Goal: Information Seeking & Learning: Learn about a topic

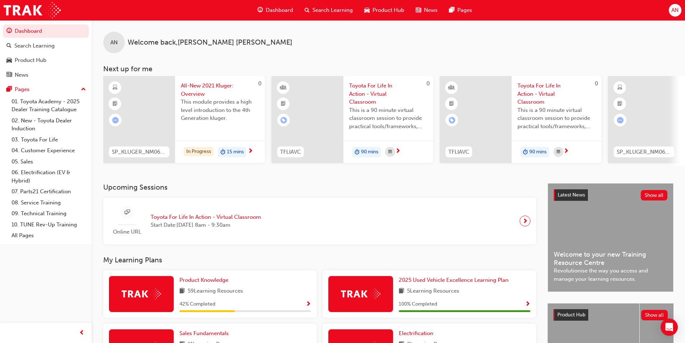
click at [374, 4] on div "Product Hub" at bounding box center [384, 10] width 51 height 15
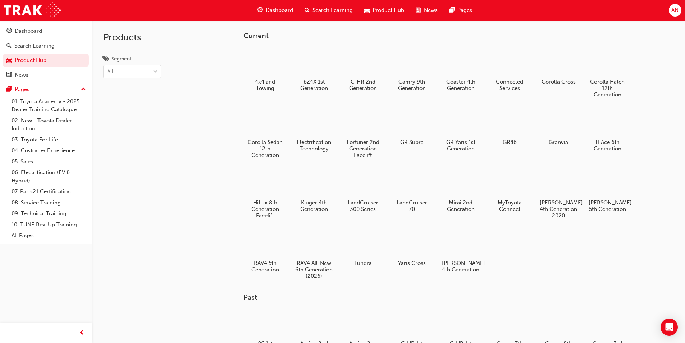
click at [264, 11] on div "Dashboard" at bounding box center [275, 10] width 47 height 15
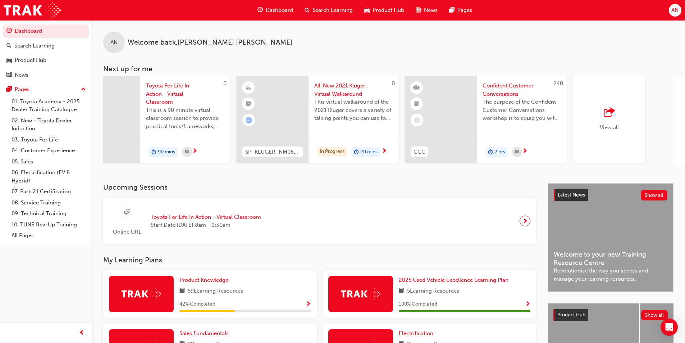
scroll to position [0, 427]
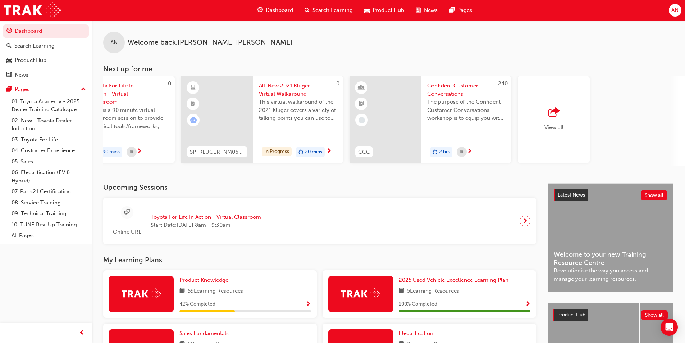
click at [289, 93] on span "All-New 2021 Kluger: Virtual Walkaround" at bounding box center [298, 90] width 78 height 16
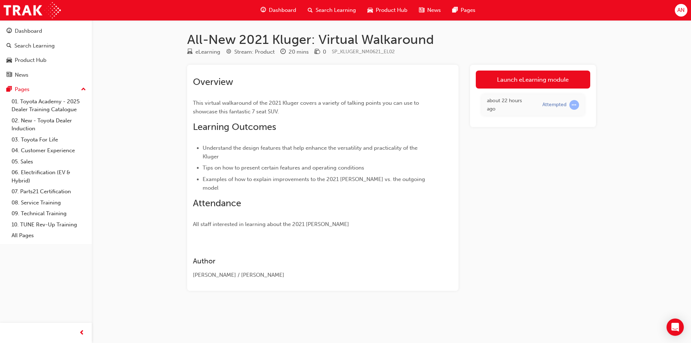
click at [385, 9] on span "Product Hub" at bounding box center [392, 10] width 32 height 8
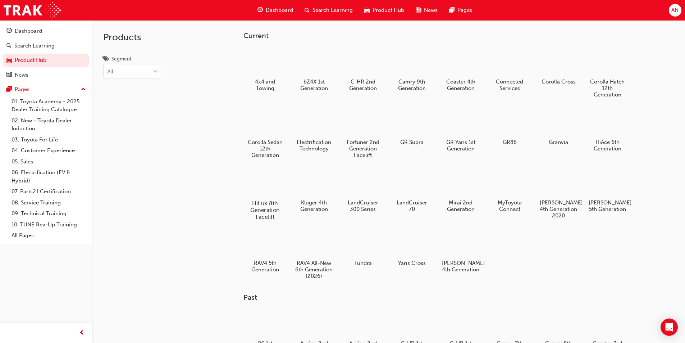
click at [262, 195] on div at bounding box center [265, 182] width 40 height 29
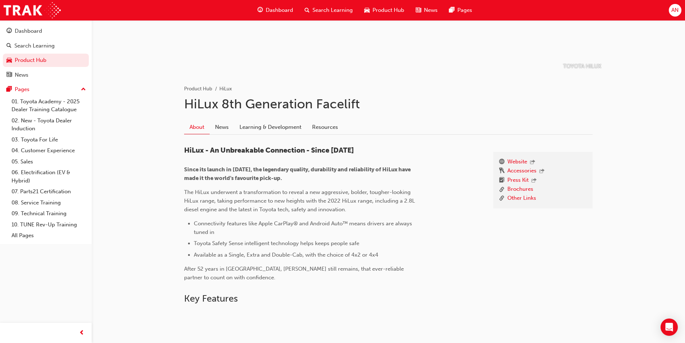
scroll to position [89, 0]
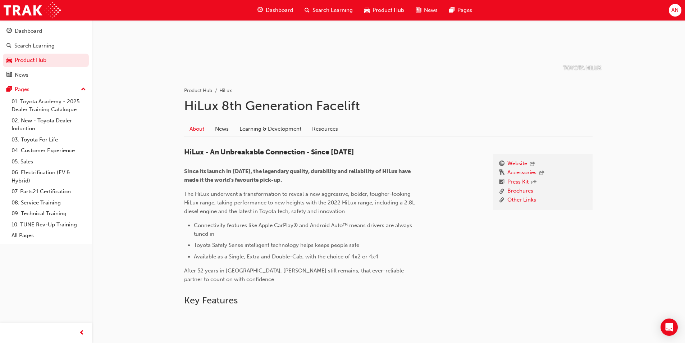
click at [290, 118] on div "About News Learning & Development Resources" at bounding box center [388, 126] width 409 height 20
click at [280, 129] on link "Learning & Development" at bounding box center [270, 129] width 73 height 14
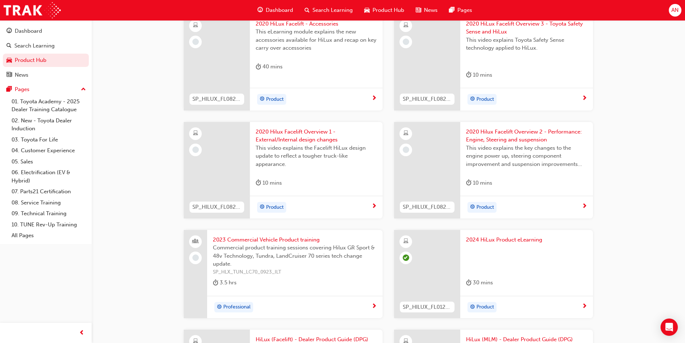
scroll to position [288, 0]
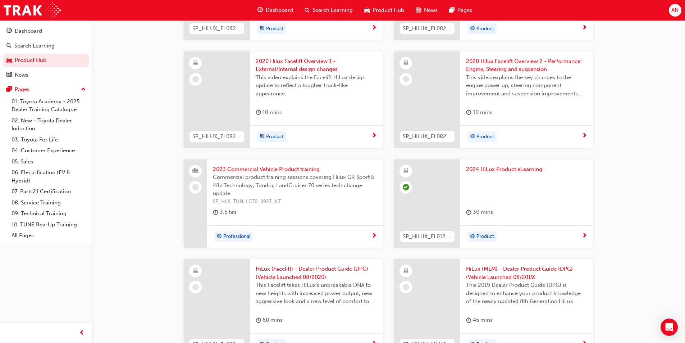
click at [501, 169] on span "2024 HiLux Product eLearning" at bounding box center [526, 169] width 121 height 8
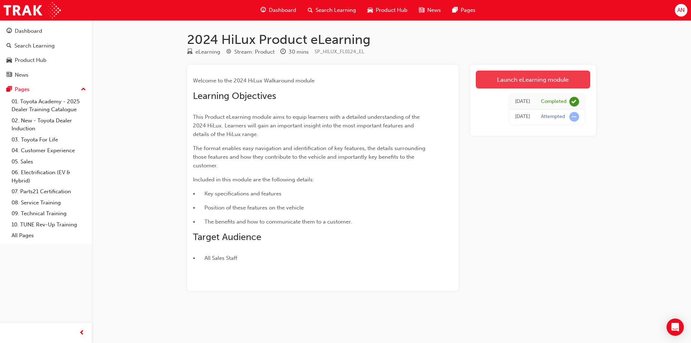
click at [552, 84] on link "Launch eLearning module" at bounding box center [533, 80] width 114 height 18
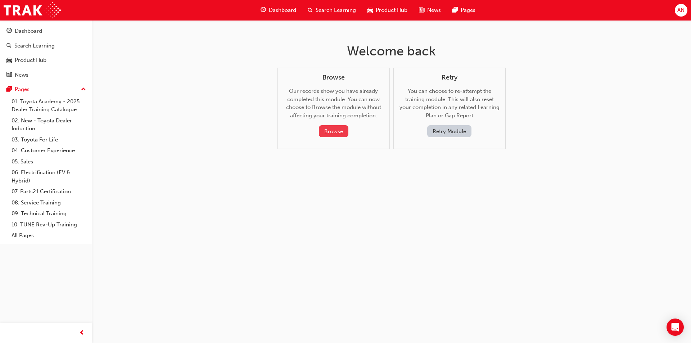
click at [335, 133] on button "Browse" at bounding box center [334, 131] width 30 height 12
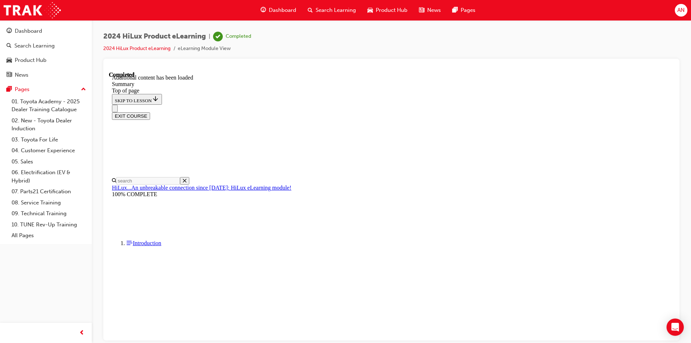
scroll to position [22, 0]
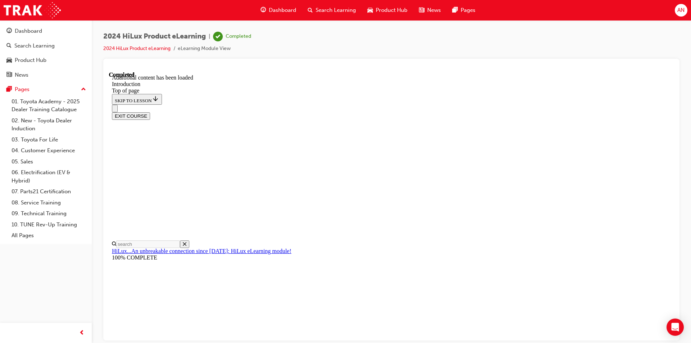
scroll to position [786, 0]
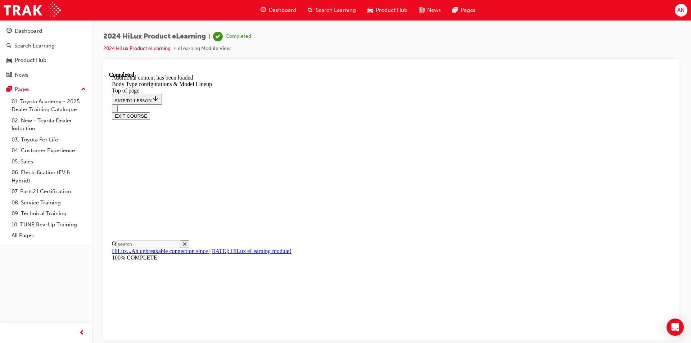
scroll to position [321, 0]
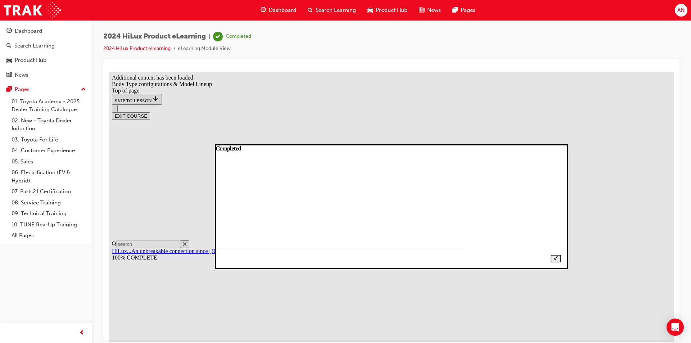
click at [383, 182] on img at bounding box center [299, 193] width 329 height 109
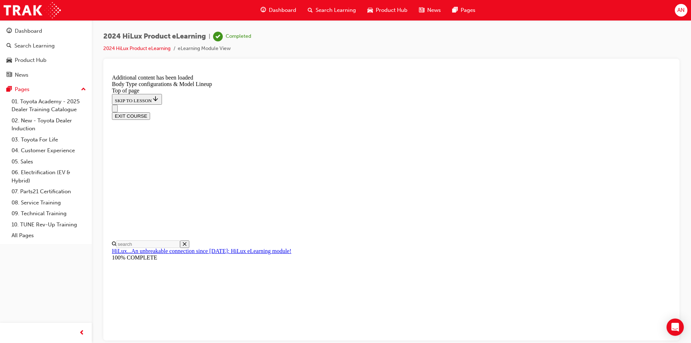
scroll to position [177, 0]
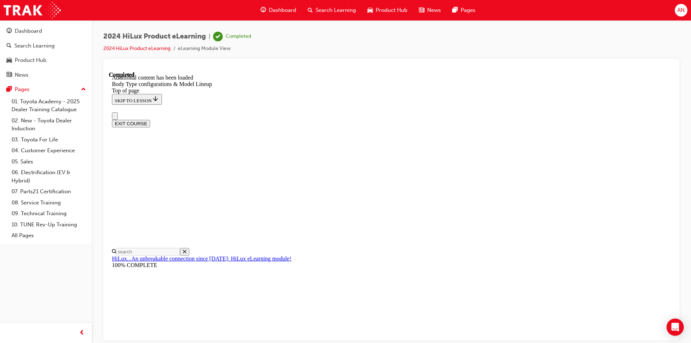
scroll to position [144, 0]
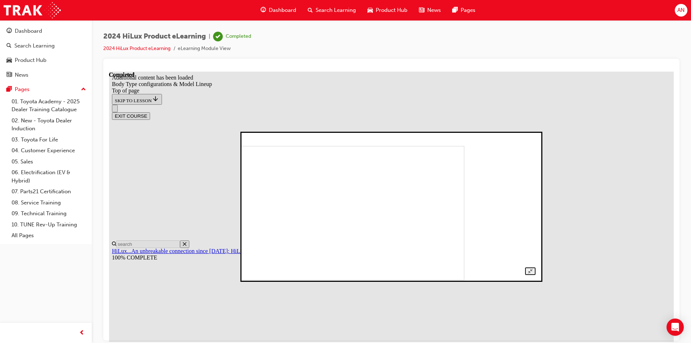
click at [445, 197] on img at bounding box center [325, 212] width 278 height 135
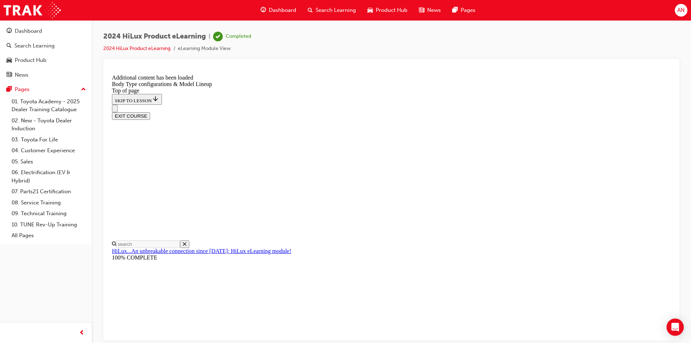
scroll to position [258, 0]
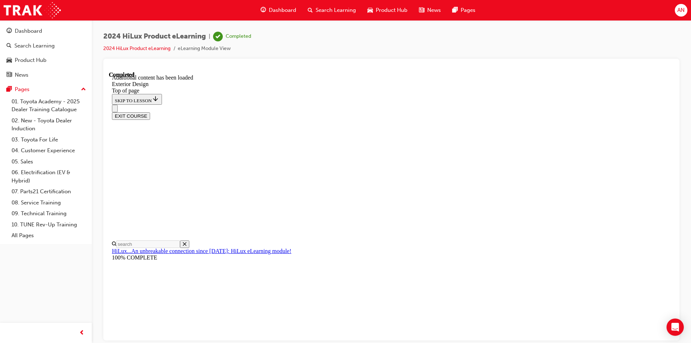
scroll to position [814, 0]
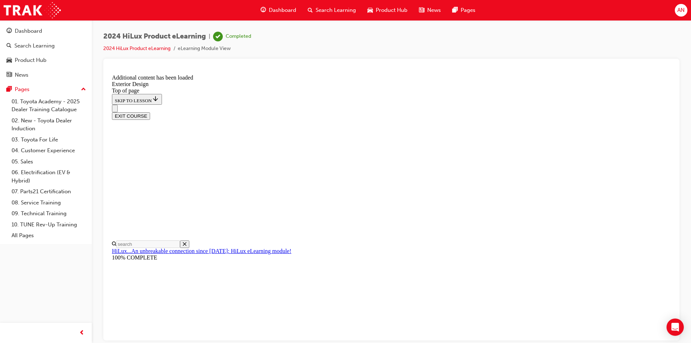
scroll to position [1246, 0]
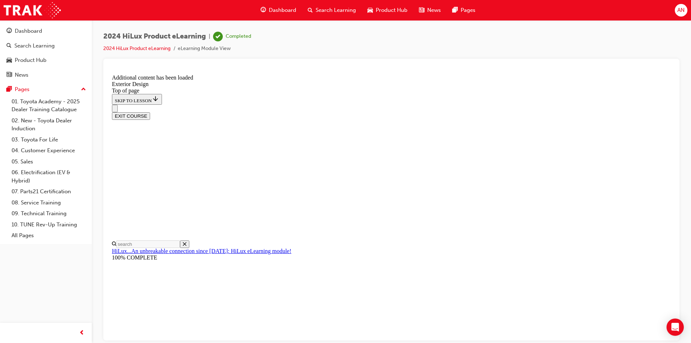
scroll to position [36, 0]
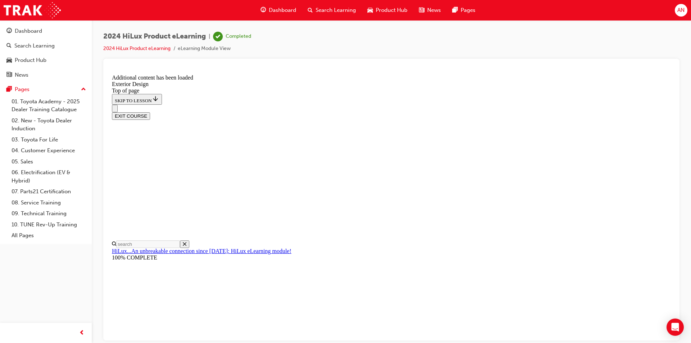
scroll to position [2634, 0]
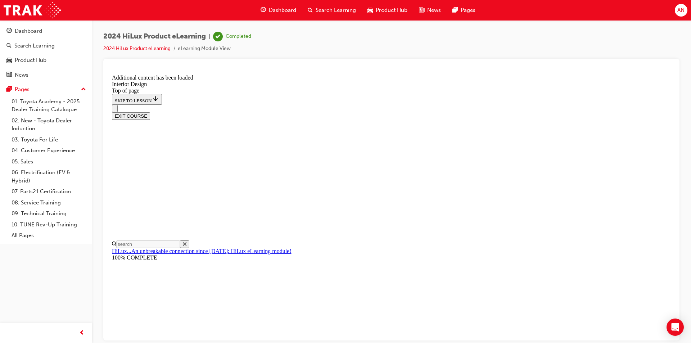
scroll to position [36, 0]
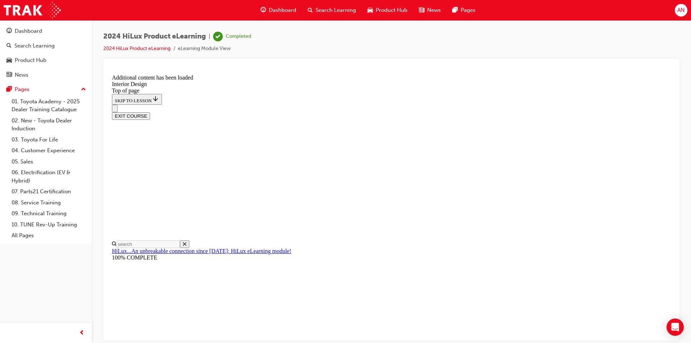
scroll to position [144, 0]
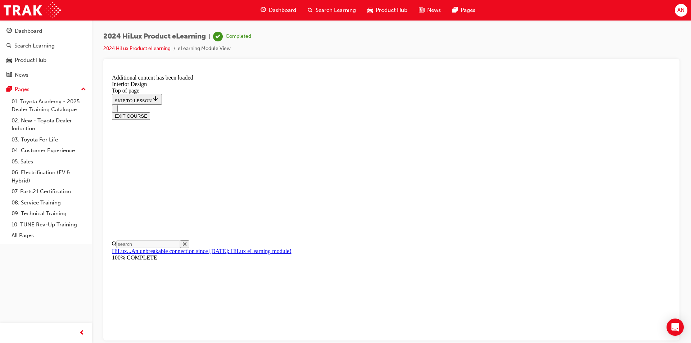
scroll to position [134, 0]
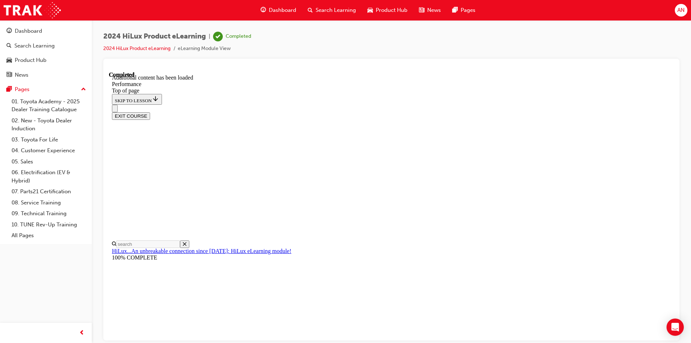
drag, startPoint x: 439, startPoint y: 269, endPoint x: 434, endPoint y: 266, distance: 5.9
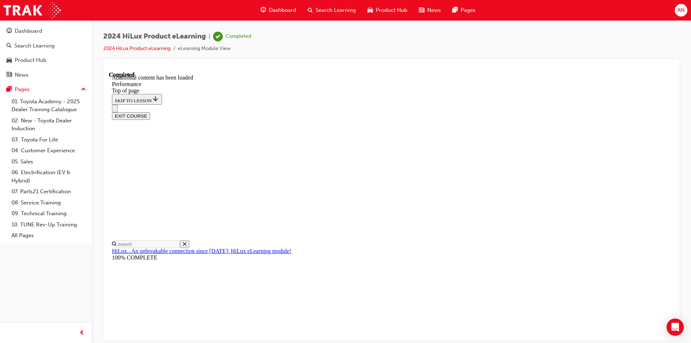
scroll to position [5174, 0]
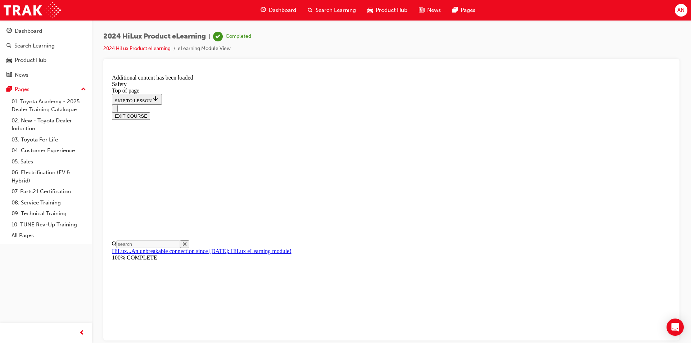
scroll to position [111, 0]
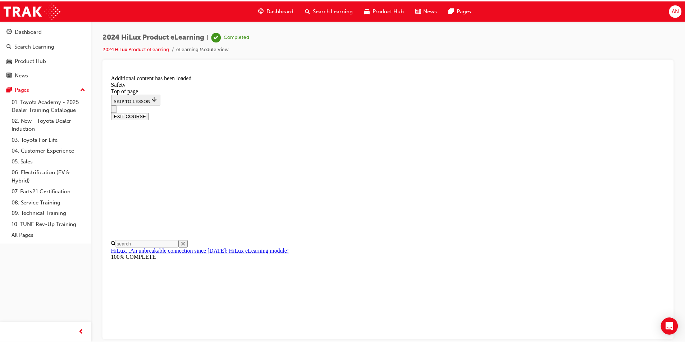
scroll to position [730, 0]
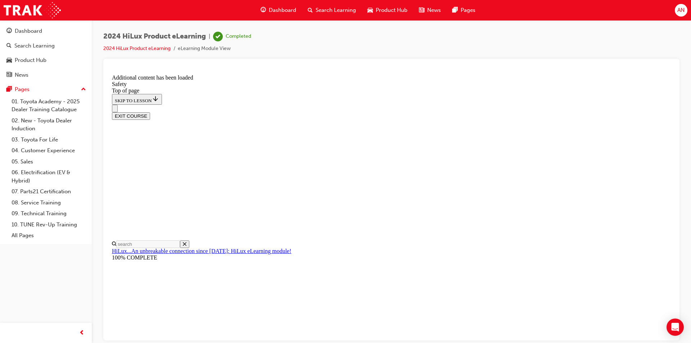
click at [281, 12] on span "Dashboard" at bounding box center [282, 10] width 27 height 8
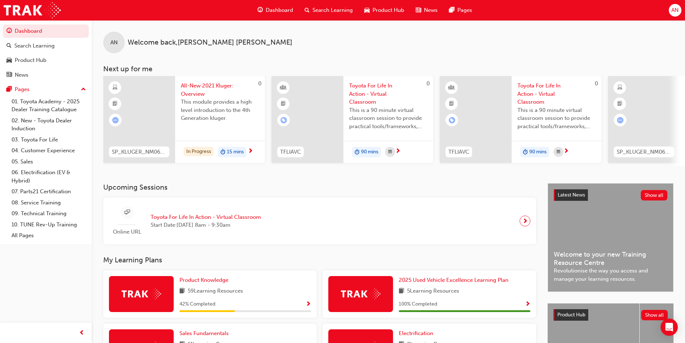
click at [392, 10] on span "Product Hub" at bounding box center [389, 10] width 32 height 8
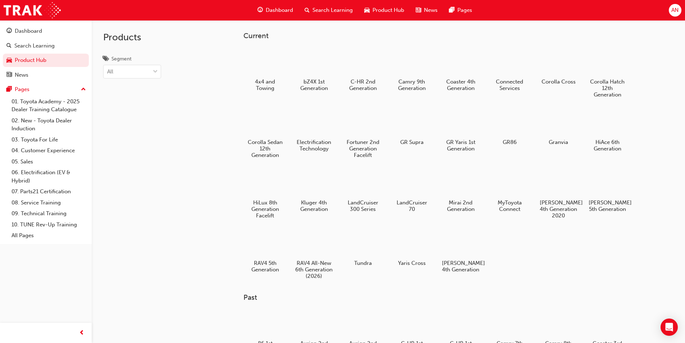
scroll to position [36, 0]
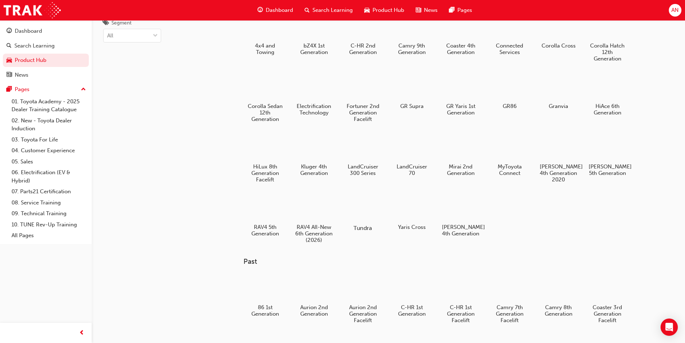
click at [368, 207] on div at bounding box center [363, 207] width 40 height 28
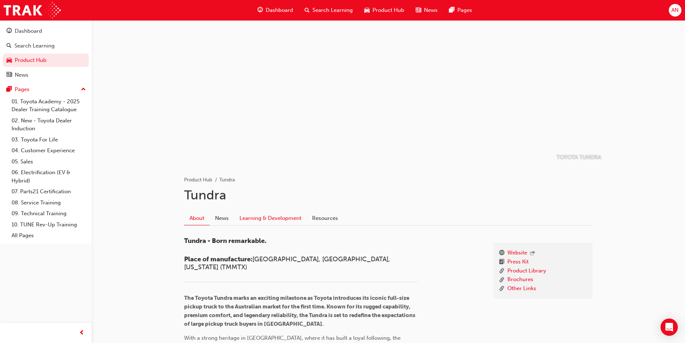
click at [289, 211] on link "Learning & Development" at bounding box center [270, 218] width 73 height 14
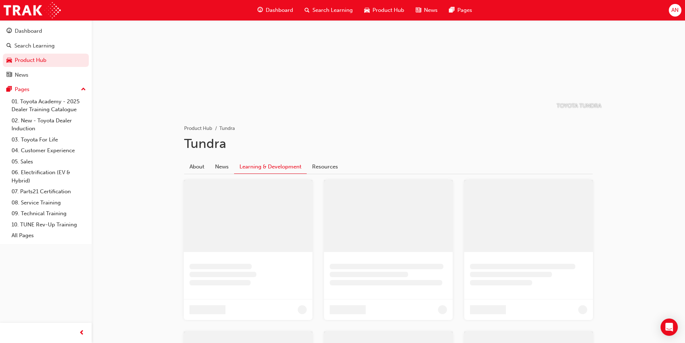
scroll to position [144, 0]
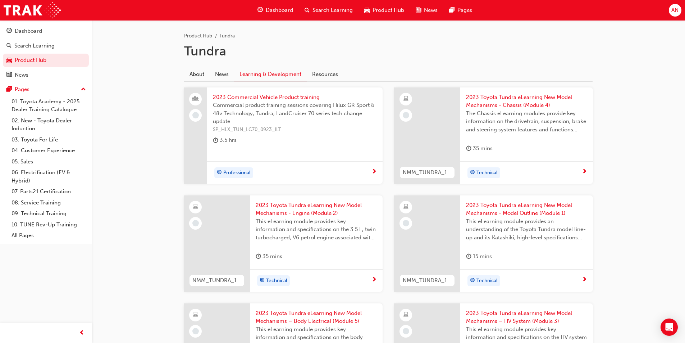
click at [552, 206] on span "2023 Toyota Tundra eLearning New Model Mechanisms - Model Outline (Module 1)" at bounding box center [526, 209] width 121 height 16
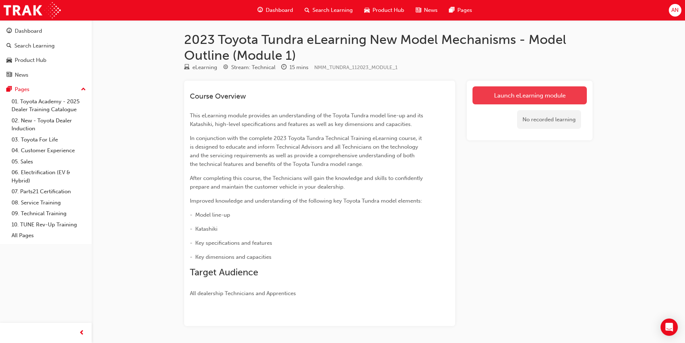
click at [570, 92] on link "Launch eLearning module" at bounding box center [530, 95] width 114 height 18
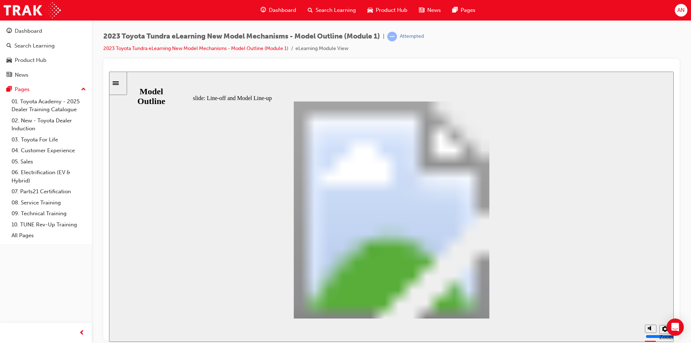
click at [339, 9] on span "Search Learning" at bounding box center [336, 10] width 40 height 8
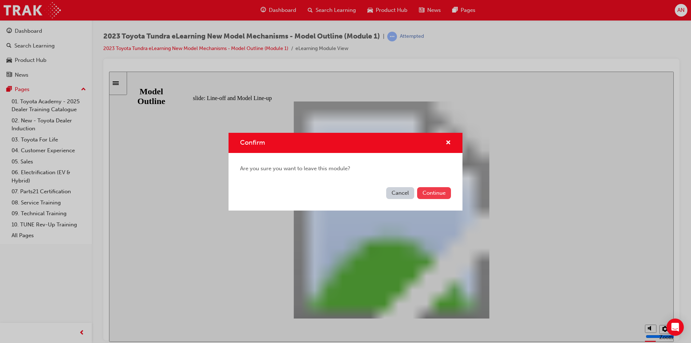
click at [443, 195] on button "Continue" at bounding box center [434, 193] width 34 height 12
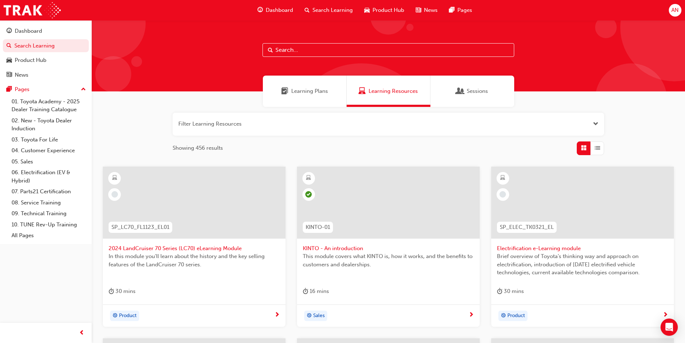
click at [383, 9] on span "Product Hub" at bounding box center [389, 10] width 32 height 8
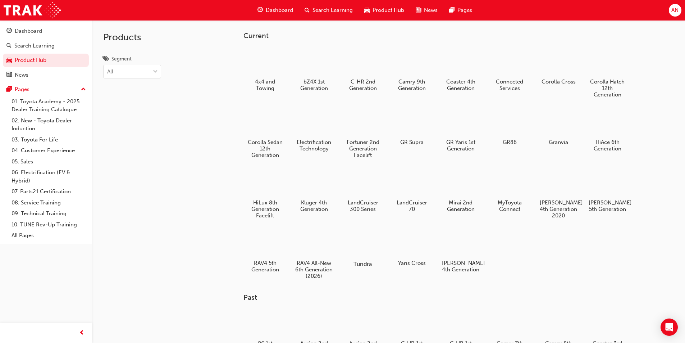
click at [373, 239] on div at bounding box center [363, 243] width 40 height 28
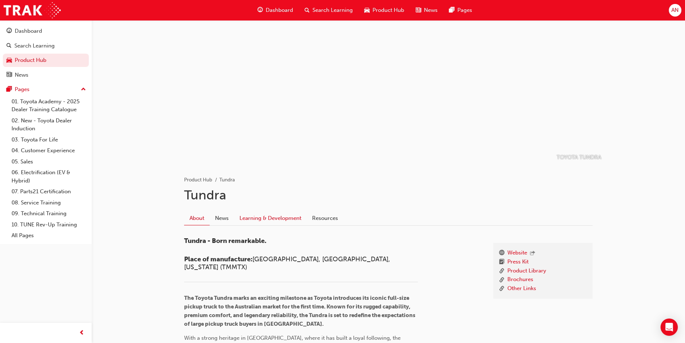
click at [281, 218] on link "Learning & Development" at bounding box center [270, 218] width 73 height 14
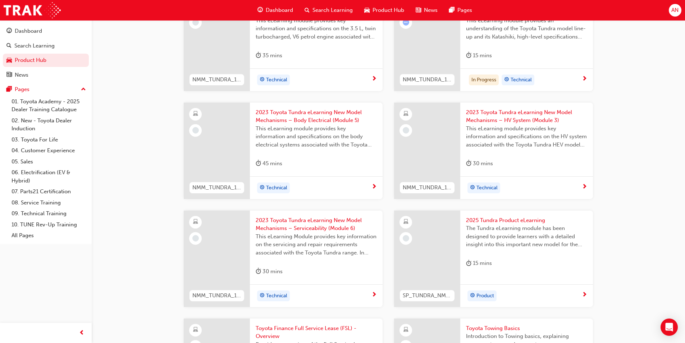
scroll to position [432, 0]
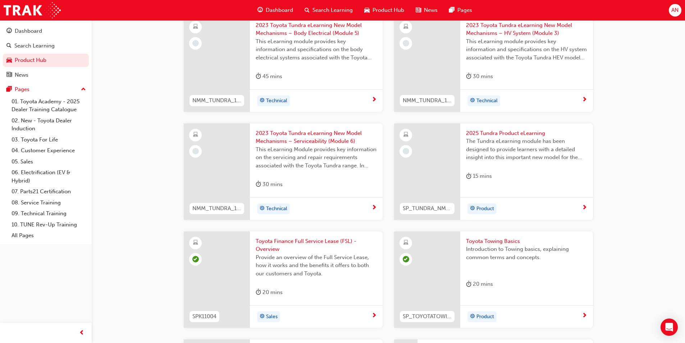
click at [532, 130] on span "2025 Tundra Product eLearning" at bounding box center [526, 133] width 121 height 8
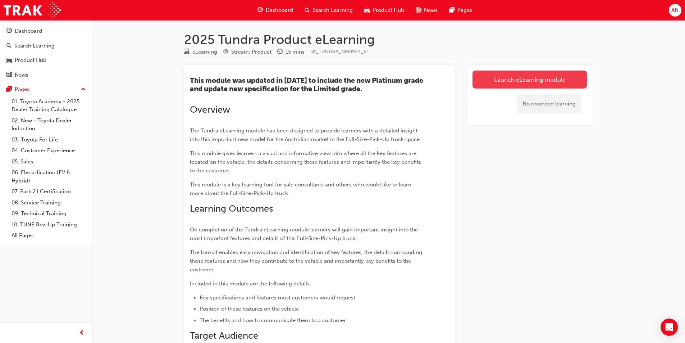
click at [551, 83] on link "Launch eLearning module" at bounding box center [530, 80] width 114 height 18
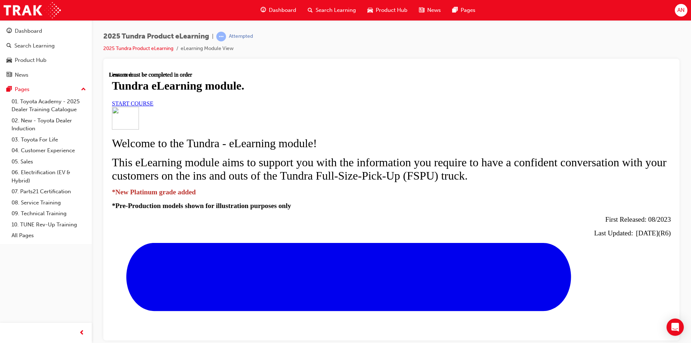
scroll to position [72, 0]
click at [153, 106] on span "START COURSE" at bounding box center [132, 103] width 41 height 6
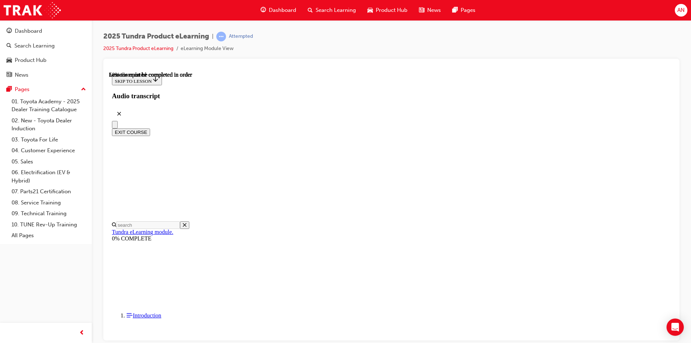
scroll to position [365, 0]
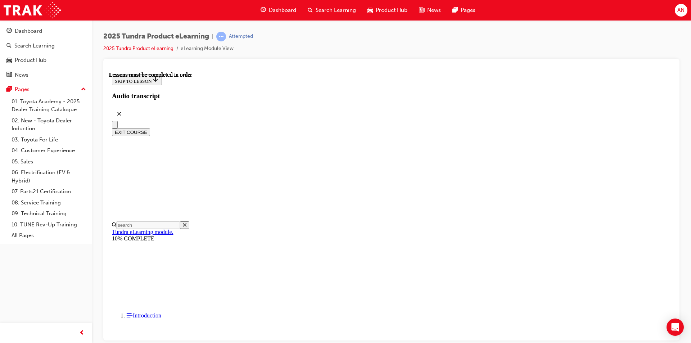
scroll to position [144, 0]
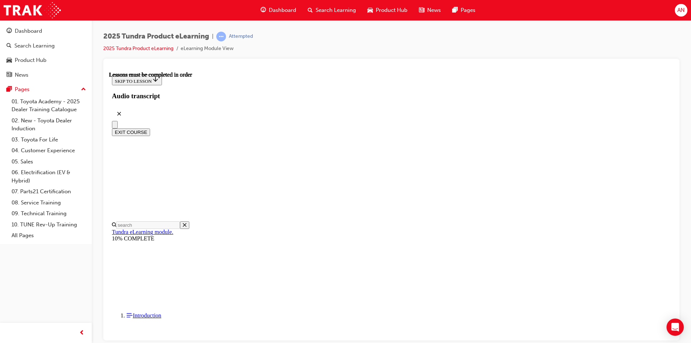
scroll to position [216, 0]
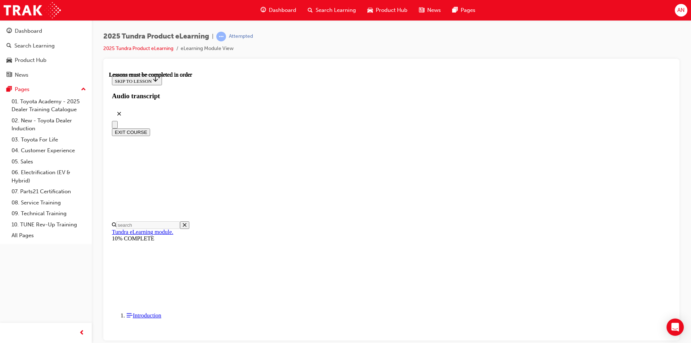
scroll to position [520, 0]
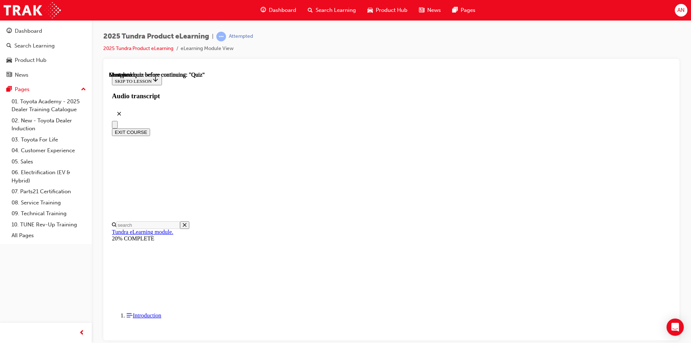
scroll to position [130, 0]
radio input "true"
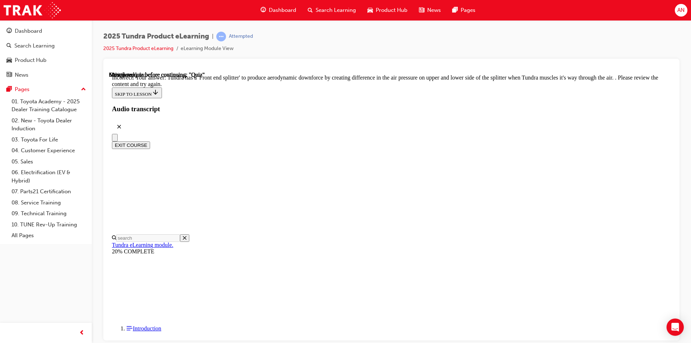
scroll to position [219, 0]
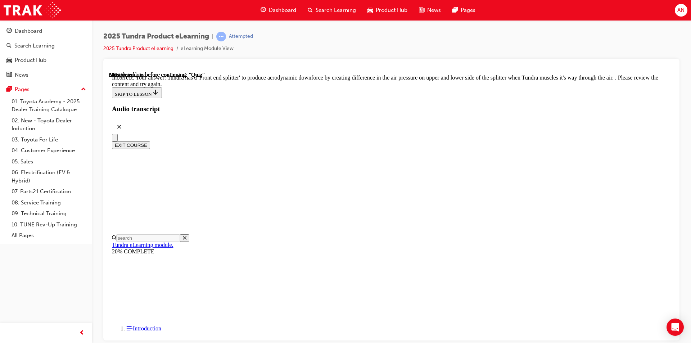
radio input "true"
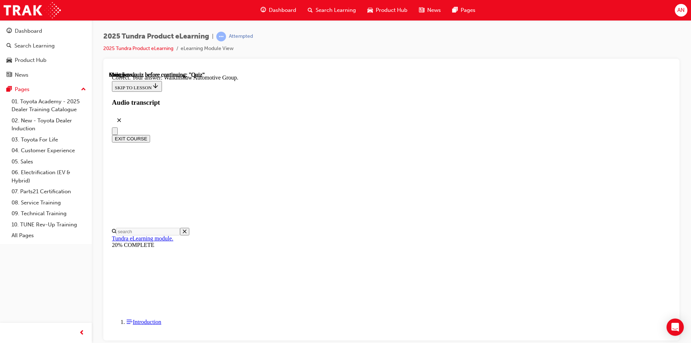
scroll to position [140, 0]
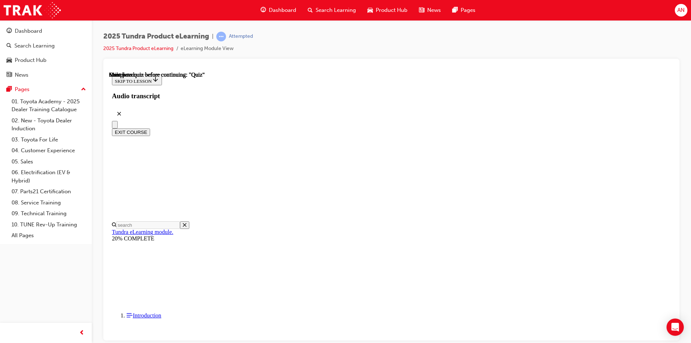
scroll to position [121, 0]
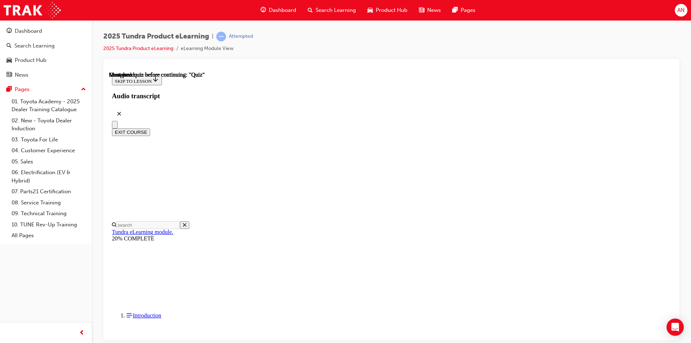
radio input "true"
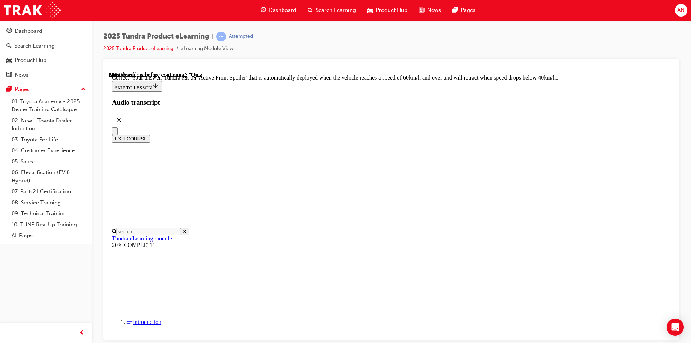
scroll to position [183, 0]
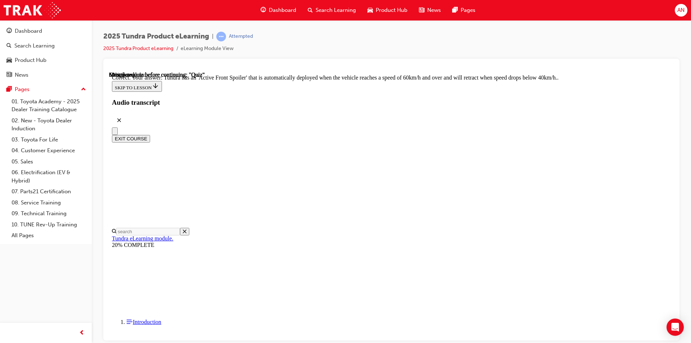
radio input "true"
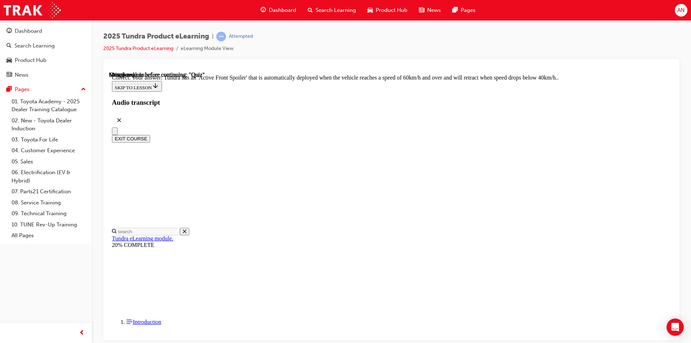
drag, startPoint x: 445, startPoint y: 317, endPoint x: 439, endPoint y: 325, distance: 10.2
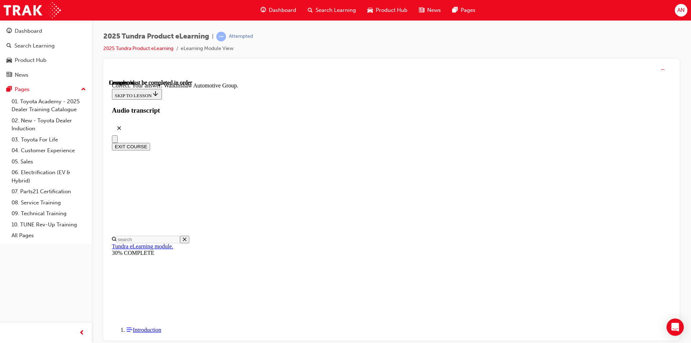
scroll to position [140, 0]
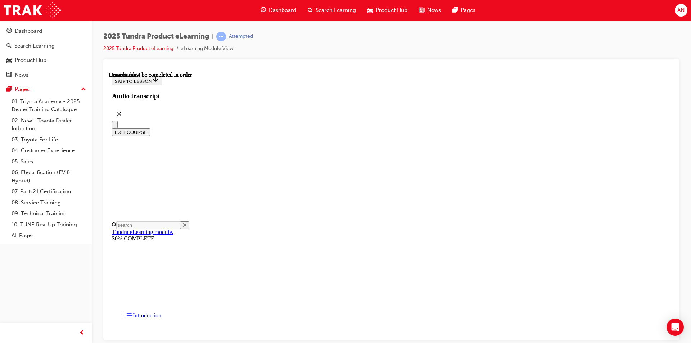
scroll to position [121, 0]
